Goal: Use online tool/utility

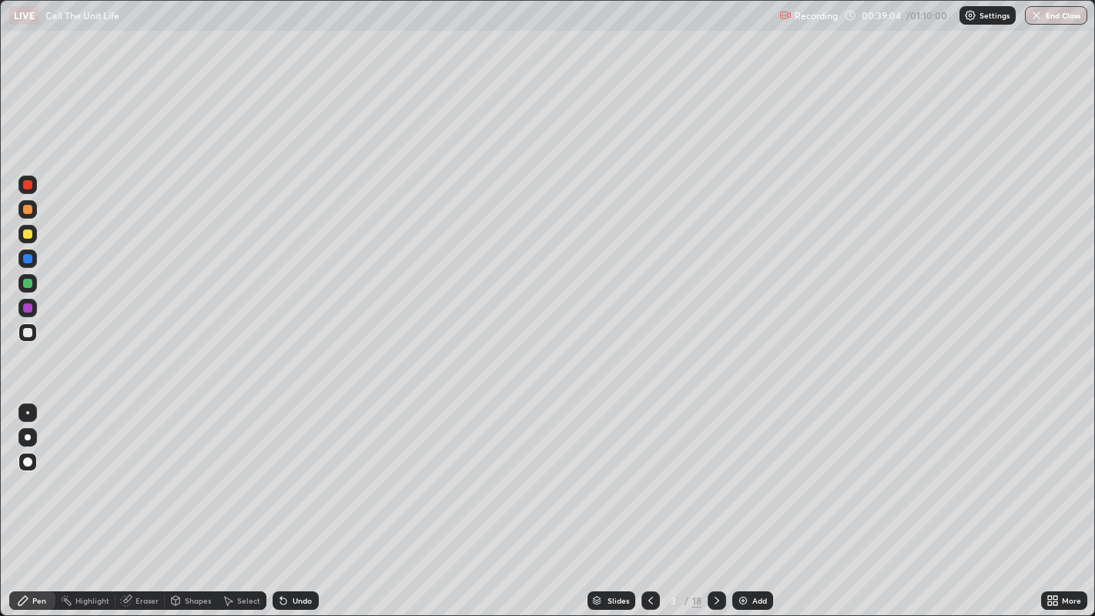
scroll to position [616, 1095]
click at [138, 595] on div "Eraser" at bounding box center [140, 601] width 49 height 18
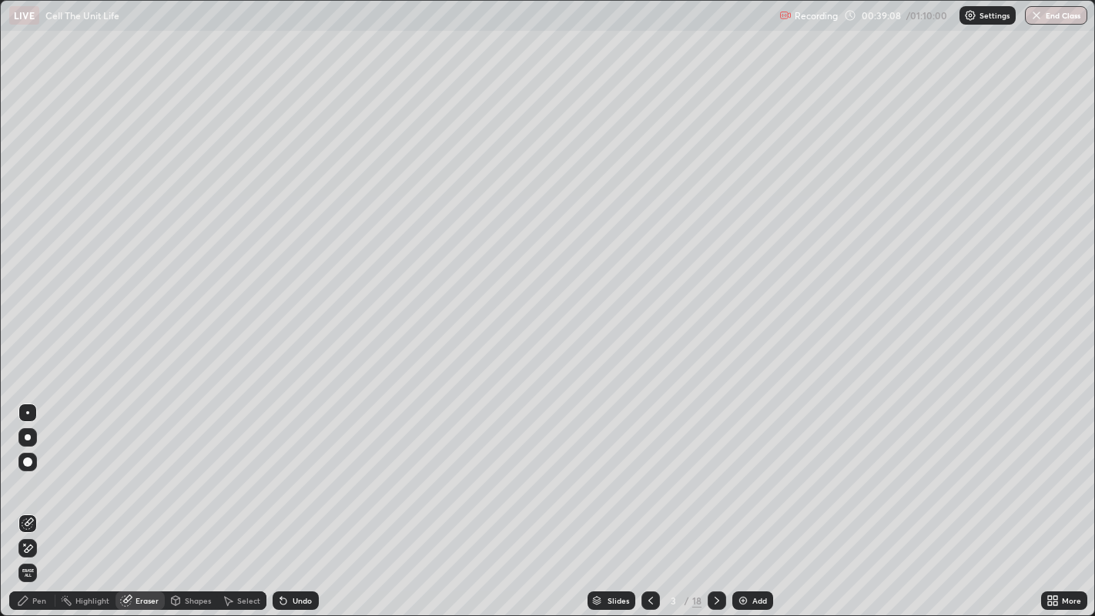
click at [27, 463] on div at bounding box center [27, 462] width 9 height 9
click at [32, 602] on div "Pen" at bounding box center [32, 601] width 46 height 18
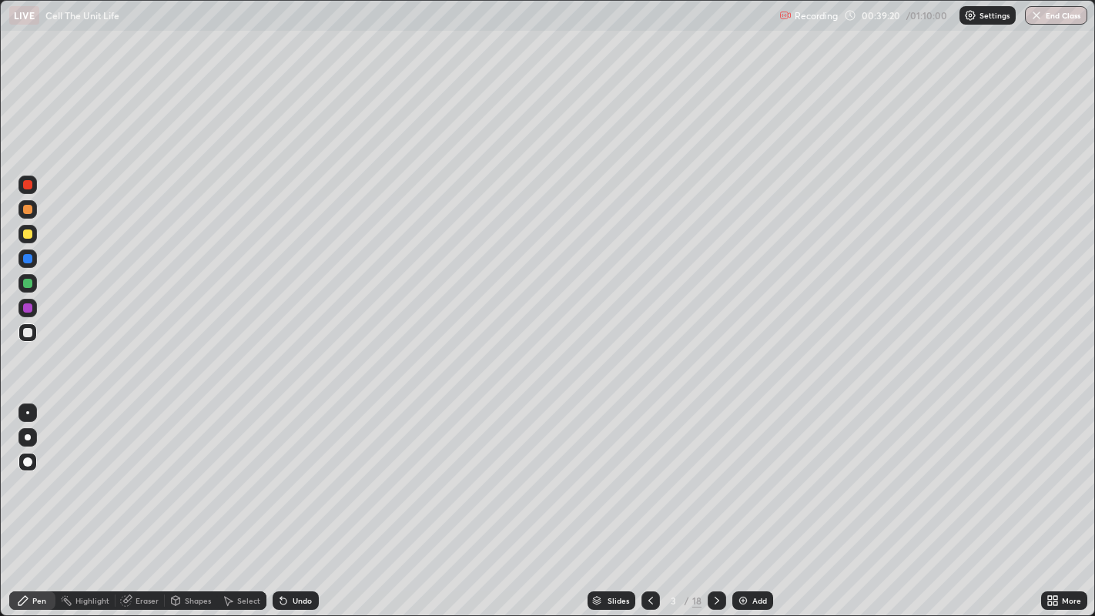
click at [29, 434] on div at bounding box center [28, 437] width 6 height 6
click at [716, 599] on icon at bounding box center [717, 601] width 5 height 8
click at [715, 601] on icon at bounding box center [717, 601] width 12 height 12
click at [126, 599] on icon at bounding box center [126, 601] width 10 height 10
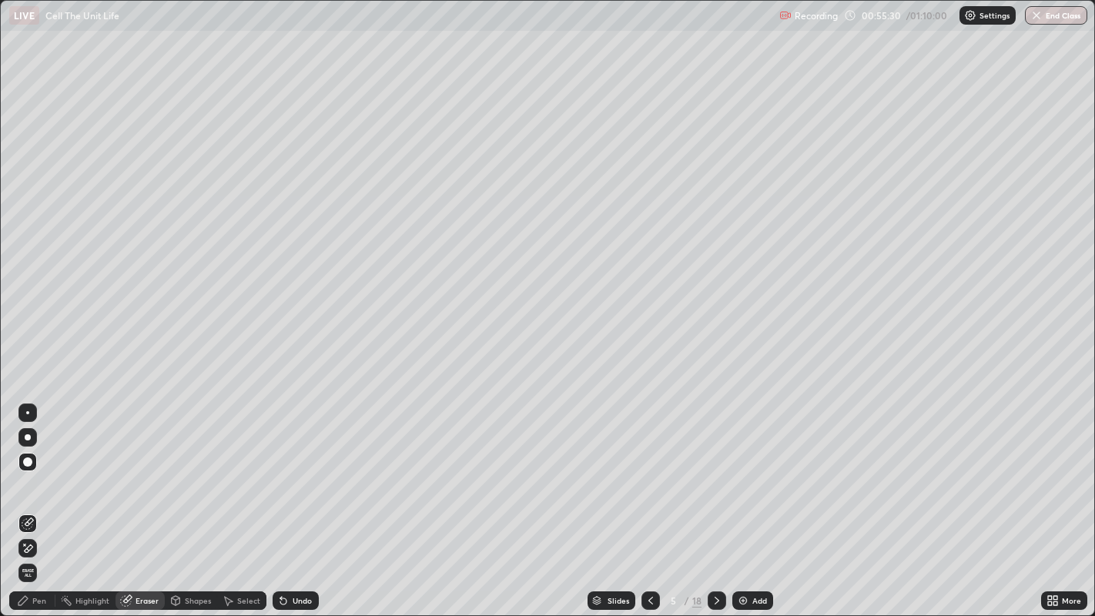
click at [28, 597] on icon at bounding box center [23, 601] width 12 height 12
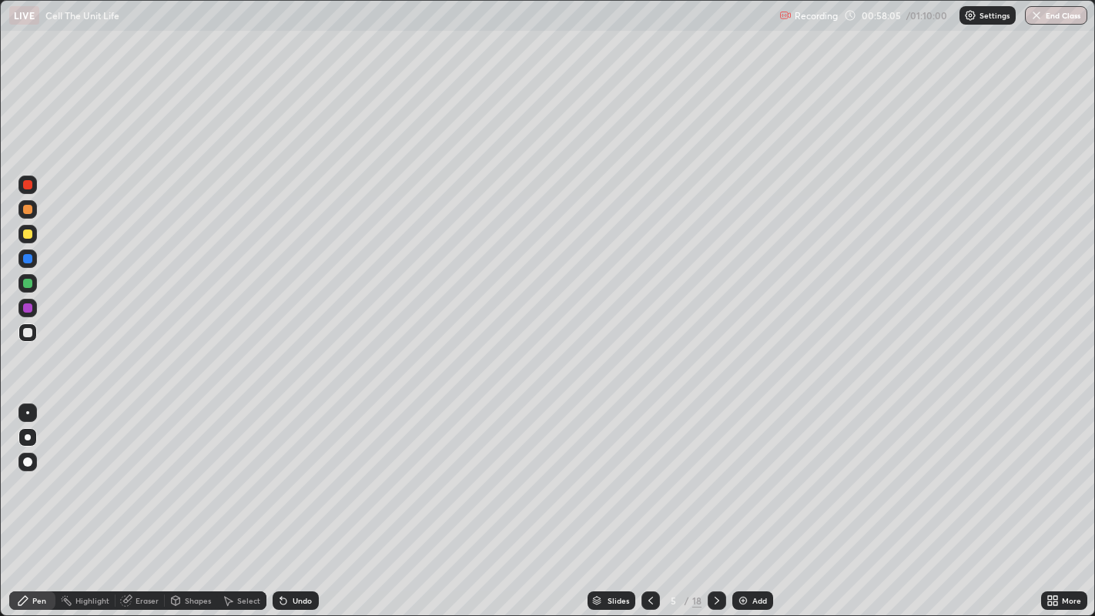
click at [1055, 13] on button "End Class" at bounding box center [1056, 15] width 62 height 18
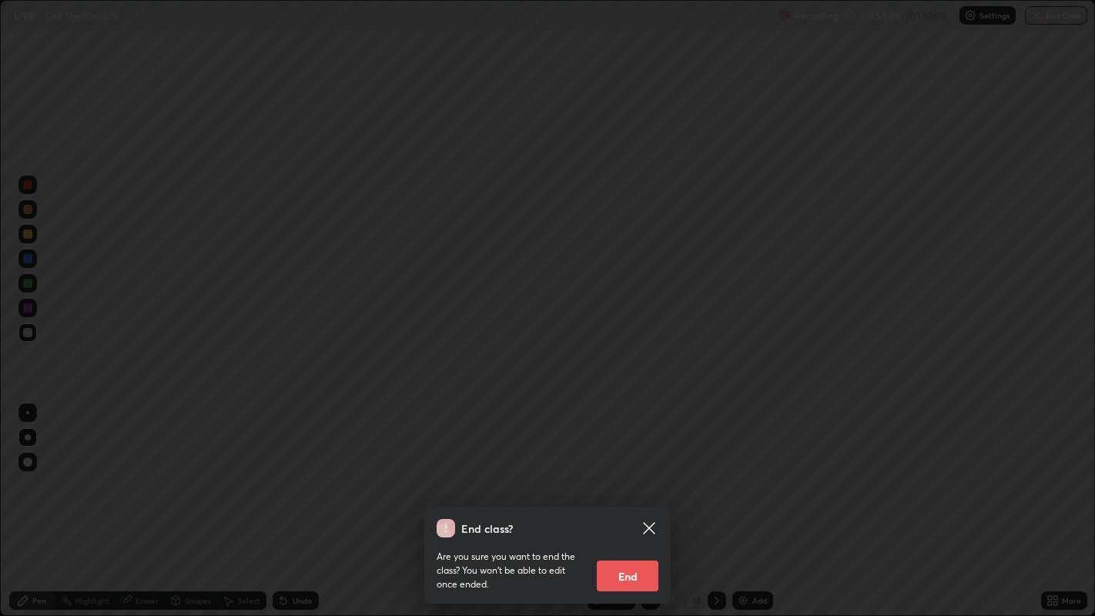
click at [625, 568] on button "End" at bounding box center [628, 576] width 62 height 31
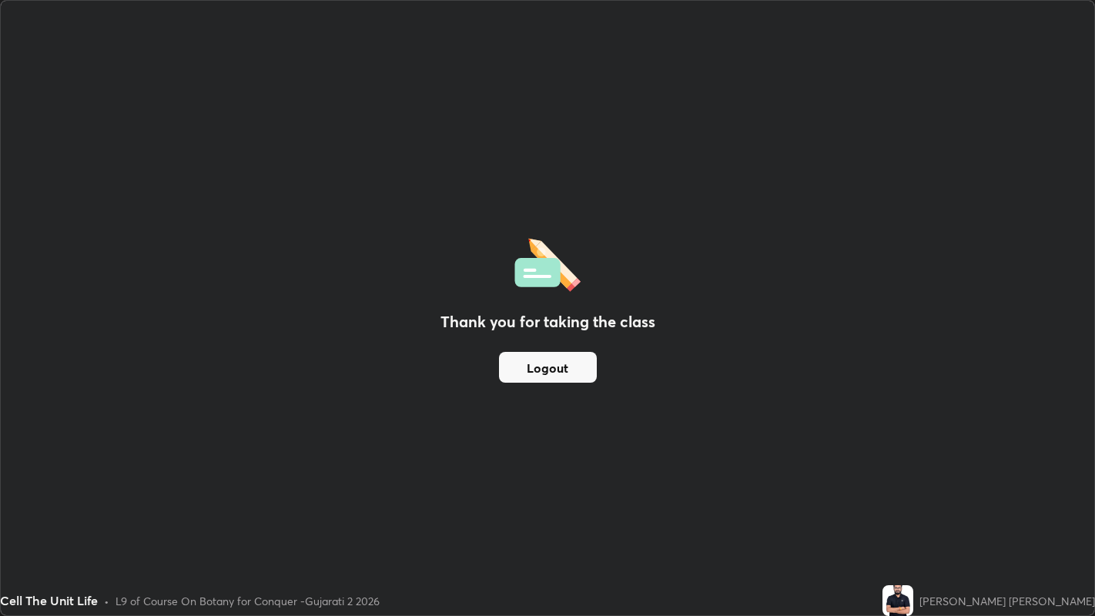
click at [548, 365] on button "Logout" at bounding box center [548, 367] width 98 height 31
